Goal: Find specific page/section

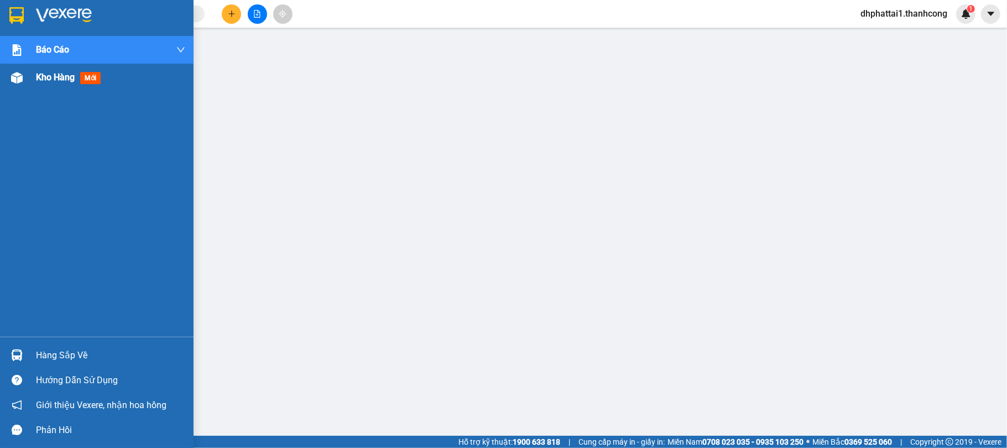
click at [24, 72] on div at bounding box center [16, 77] width 19 height 19
click at [60, 79] on span "Kho hàng" at bounding box center [55, 77] width 39 height 11
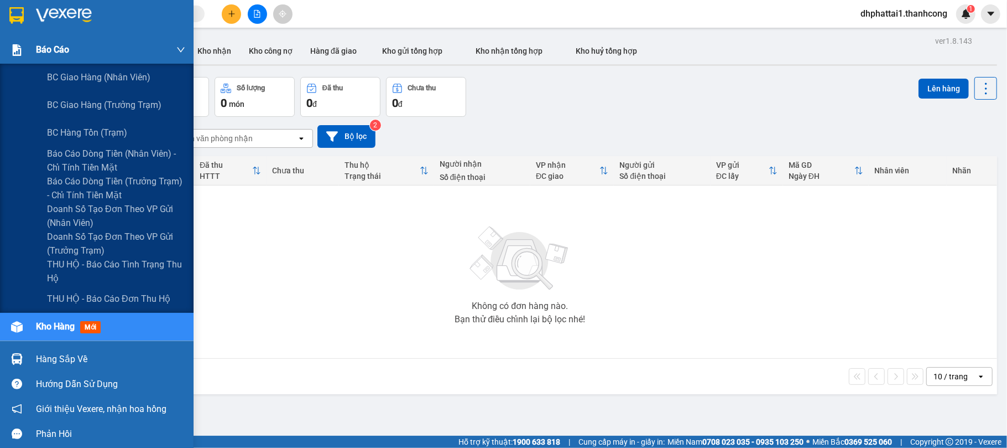
click at [5, 48] on div "Báo cáo" at bounding box center [97, 50] width 194 height 28
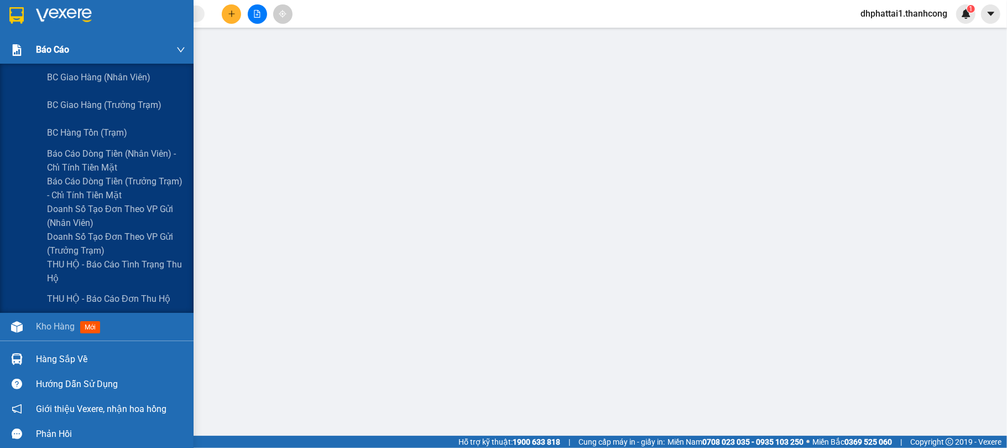
click at [56, 53] on span "Báo cáo" at bounding box center [52, 50] width 33 height 14
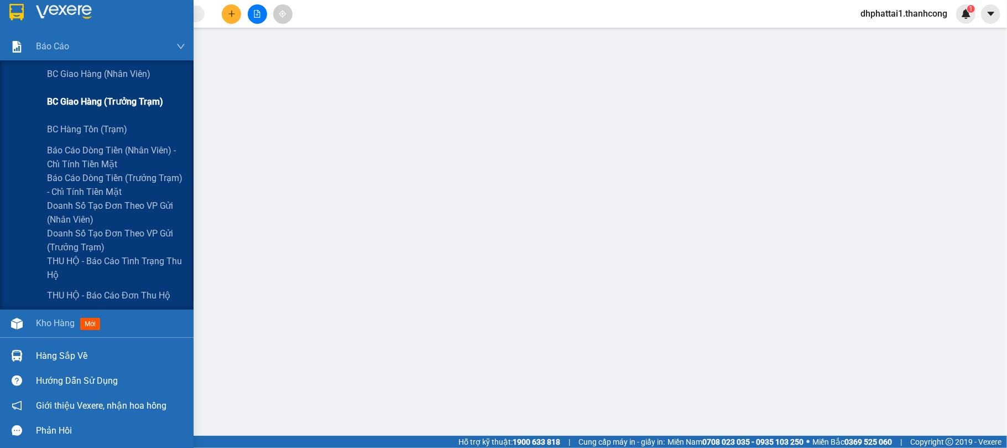
click at [98, 97] on span "BC giao hàng (trưởng trạm)" at bounding box center [105, 102] width 116 height 14
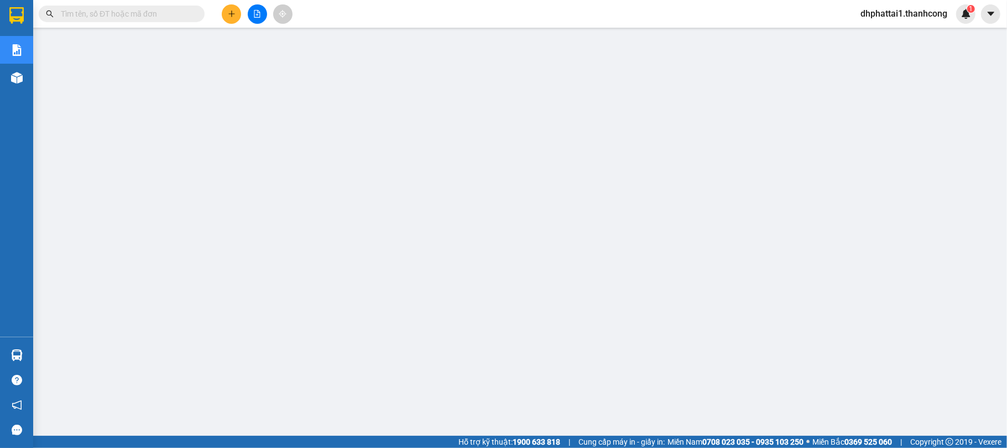
click at [12, 69] on div at bounding box center [16, 77] width 19 height 19
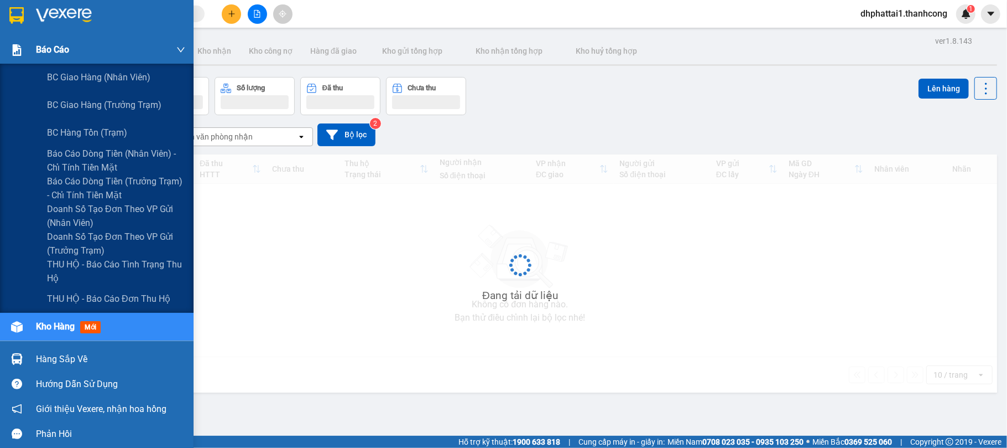
click at [13, 48] on img at bounding box center [17, 50] width 12 height 12
